Goal: Task Accomplishment & Management: Manage account settings

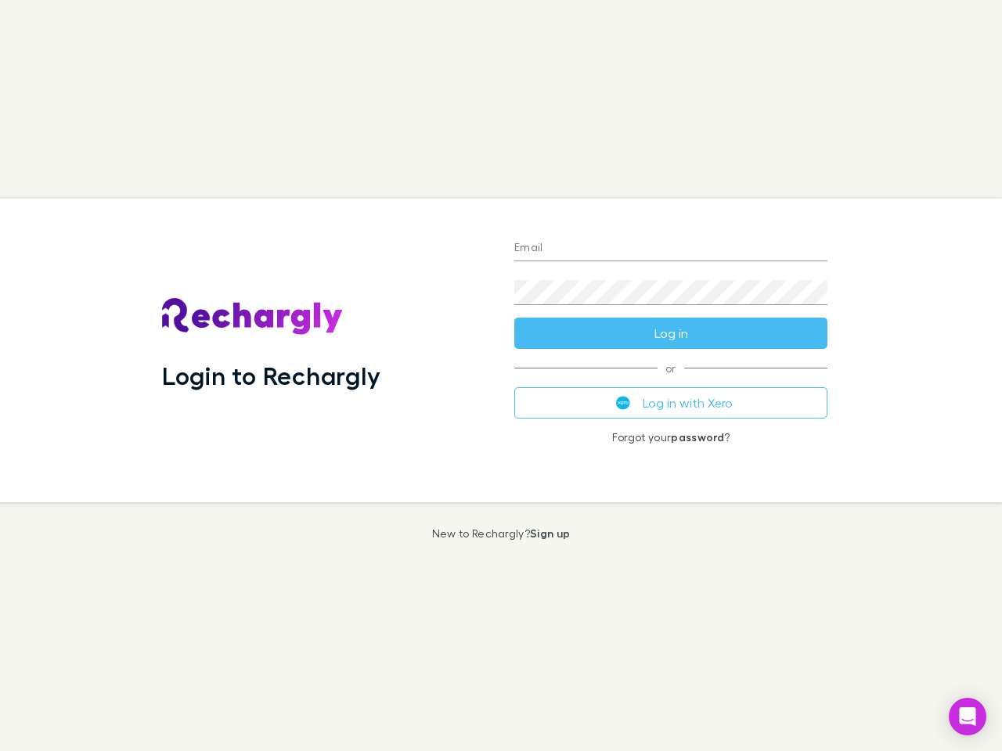
click at [501, 376] on div "Login to Rechargly" at bounding box center [325, 351] width 352 height 304
click at [671, 249] on input "Email" at bounding box center [670, 248] width 313 height 25
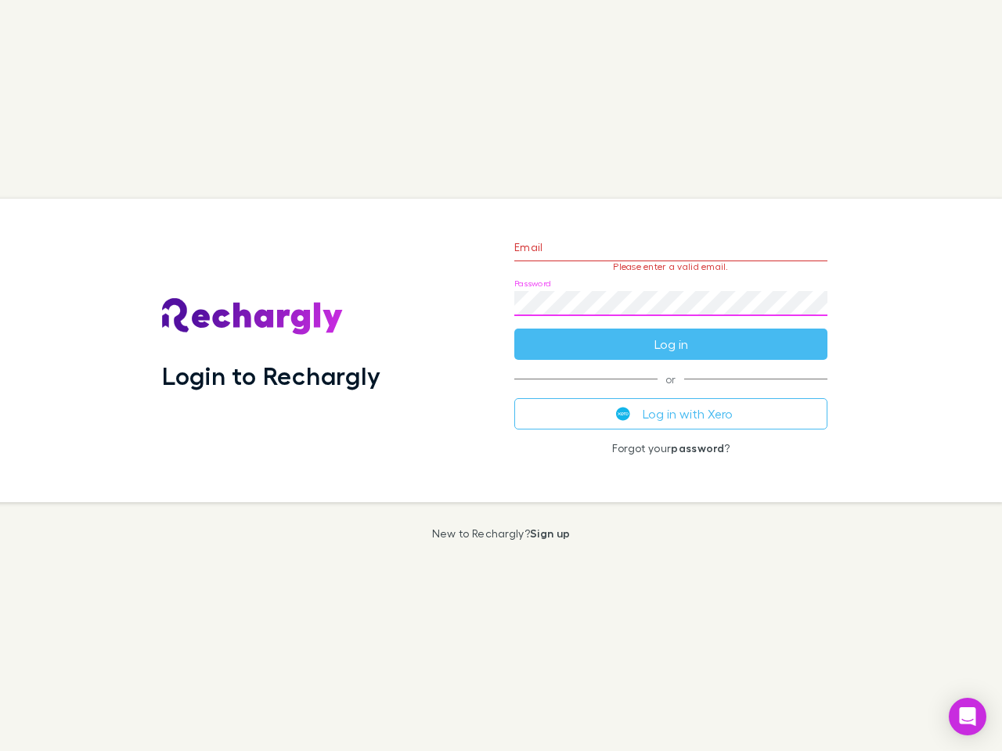
click at [671, 333] on form "Email Please enter a valid email. Password Log in" at bounding box center [670, 292] width 313 height 136
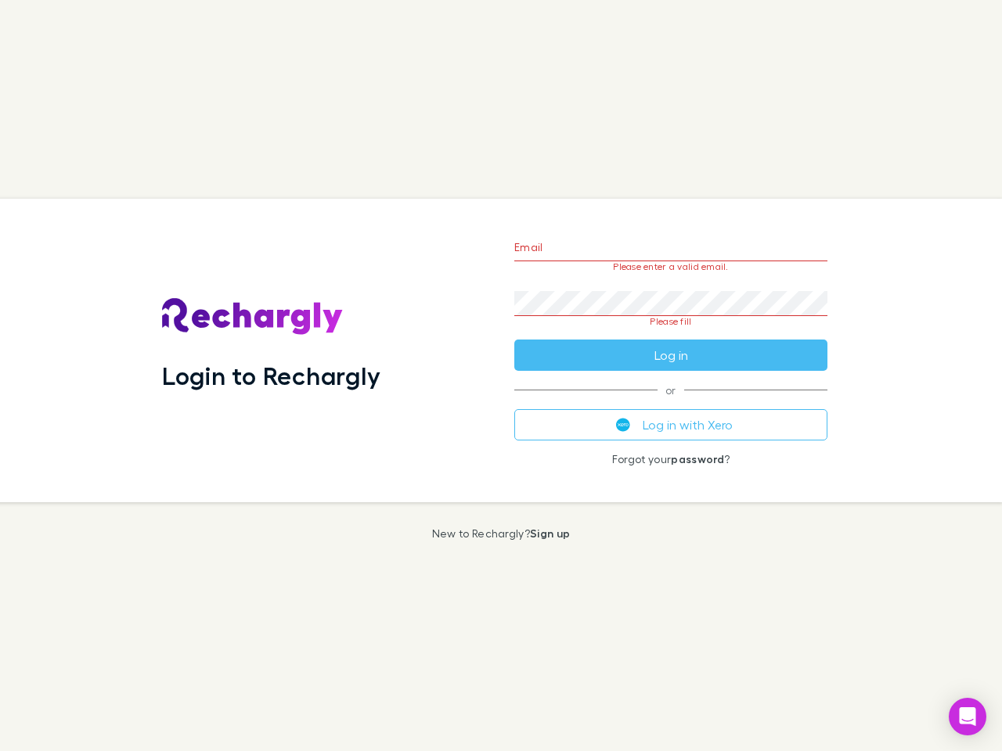
click at [671, 403] on div "Email Please enter a valid email. Password Please fill Log in or Log in with Xe…" at bounding box center [671, 351] width 338 height 304
click at [967, 717] on icon "Open Intercom Messenger" at bounding box center [967, 716] width 16 height 19
